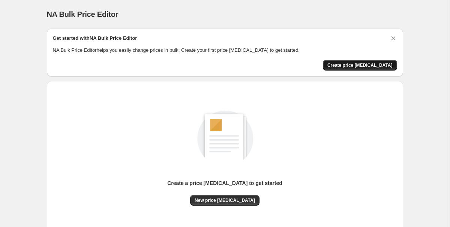
click at [350, 64] on span "Create price [MEDICAL_DATA]" at bounding box center [360, 65] width 65 height 6
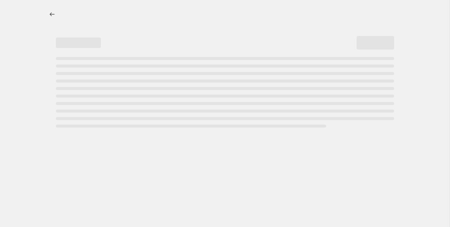
select select "percentage"
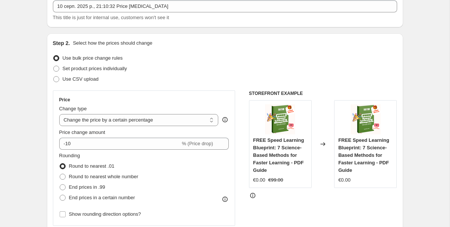
scroll to position [47, 0]
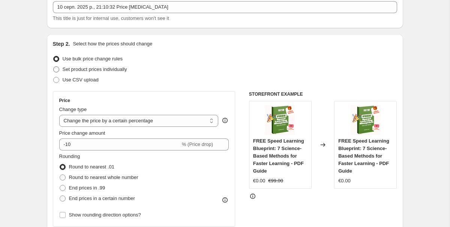
click at [55, 69] on span at bounding box center [56, 69] width 6 height 6
click at [54, 67] on input "Set product prices individually" at bounding box center [53, 66] width 0 height 0
radio input "true"
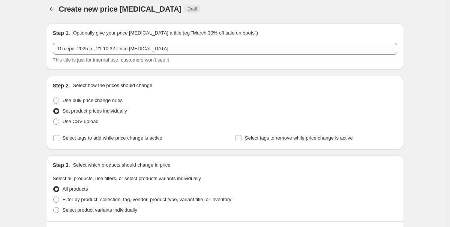
scroll to position [3, 0]
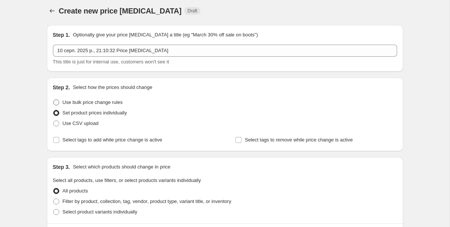
click at [59, 101] on span at bounding box center [56, 102] width 7 height 7
click at [54, 100] on input "Use bulk price change rules" at bounding box center [53, 99] width 0 height 0
radio input "true"
select select "percentage"
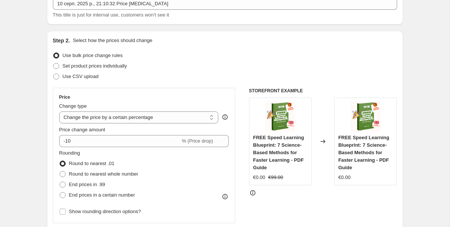
scroll to position [51, 0]
click at [167, 114] on select "Change the price to a certain amount Change the price by a certain amount Chang…" at bounding box center [139, 117] width 160 height 12
click at [61, 183] on span at bounding box center [63, 184] width 6 height 6
click at [60, 181] on input "End prices in .99" at bounding box center [60, 181] width 0 height 0
radio input "true"
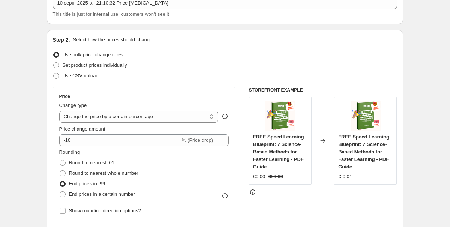
click at [61, 183] on span at bounding box center [63, 184] width 6 height 6
click at [60, 181] on input "End prices in .99" at bounding box center [60, 181] width 0 height 0
click at [64, 171] on span at bounding box center [63, 173] width 6 height 6
click at [60, 171] on input "Round to nearest whole number" at bounding box center [60, 170] width 0 height 0
radio input "true"
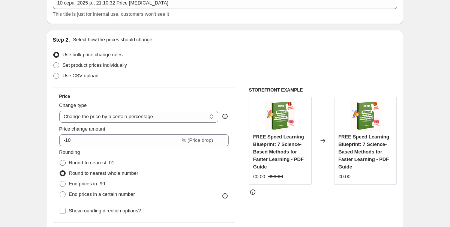
click at [64, 164] on span at bounding box center [63, 163] width 6 height 6
click at [60, 160] on input "Round to nearest .01" at bounding box center [60, 160] width 0 height 0
radio input "true"
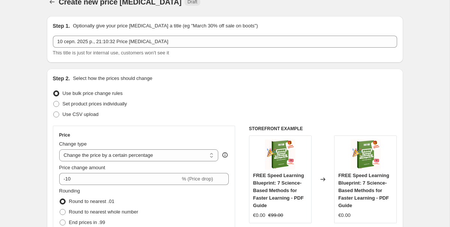
scroll to position [0, 0]
